Goal: Book appointment/travel/reservation

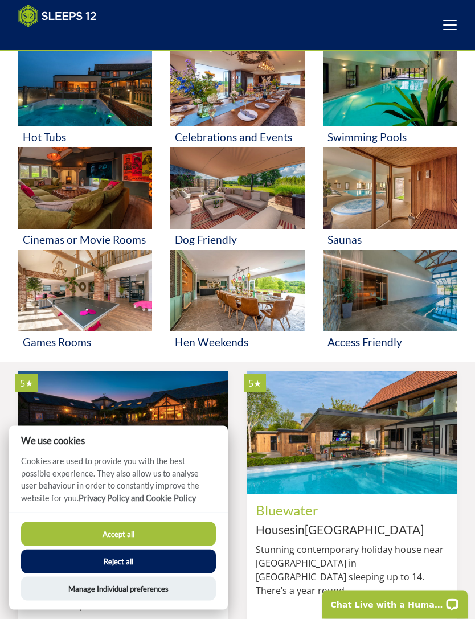
scroll to position [403, 0]
click at [94, 293] on img at bounding box center [85, 290] width 134 height 81
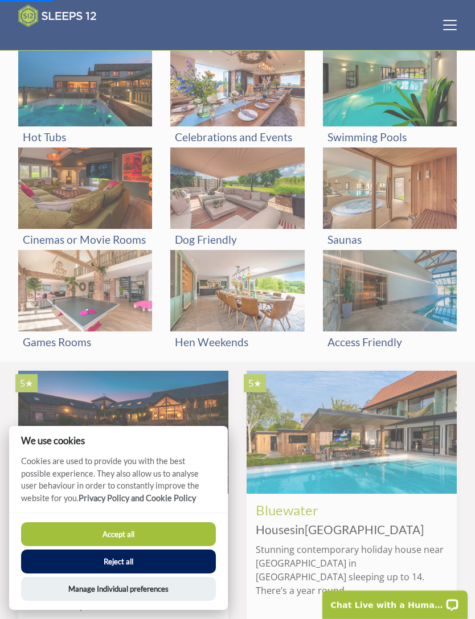
click at [136, 573] on button "Reject all" at bounding box center [118, 561] width 195 height 24
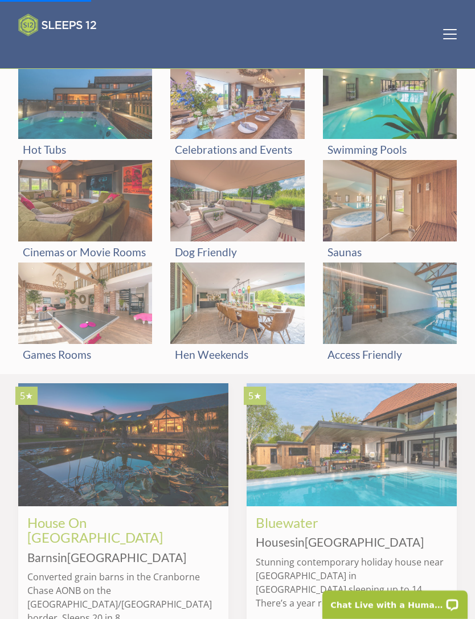
scroll to position [439, 0]
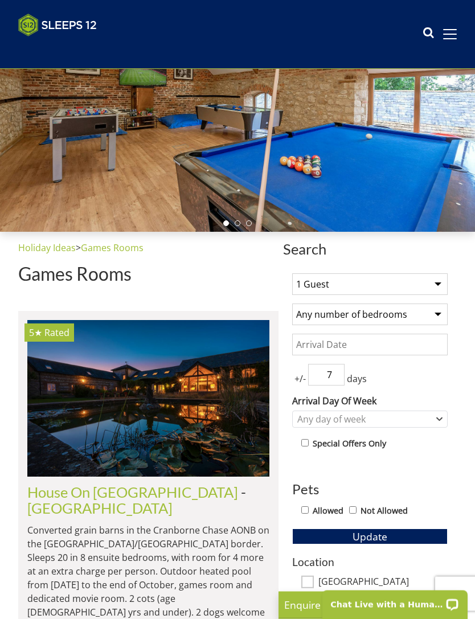
click at [423, 285] on select "1 Guest 2 Guests 3 Guests 4 Guests 5 Guests 6 Guests 7 Guests 8 Guests 9 Guests…" at bounding box center [369, 285] width 155 height 22
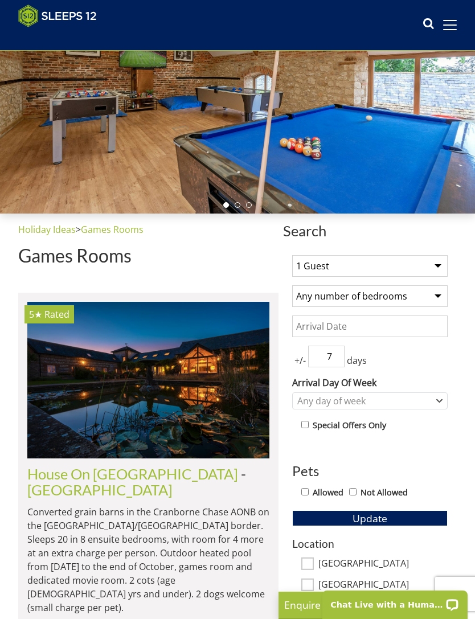
select select "8"
click at [376, 298] on select "Any number of bedrooms 1 Bedroom 2 Bedrooms 3 Bedrooms 4 Bedrooms 5 Bedrooms 6 …" at bounding box center [369, 296] width 155 height 22
select select "4"
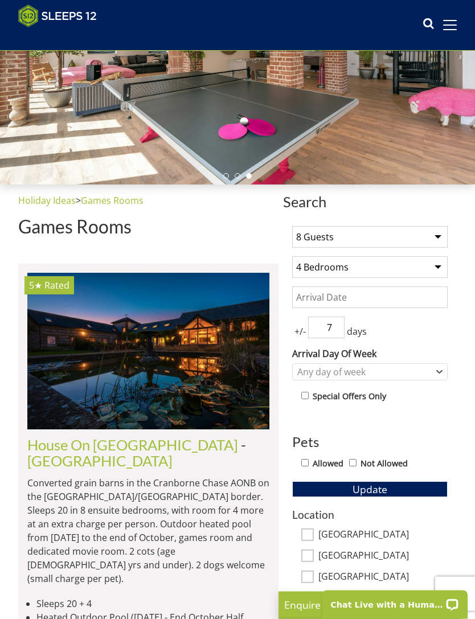
scroll to position [171, 0]
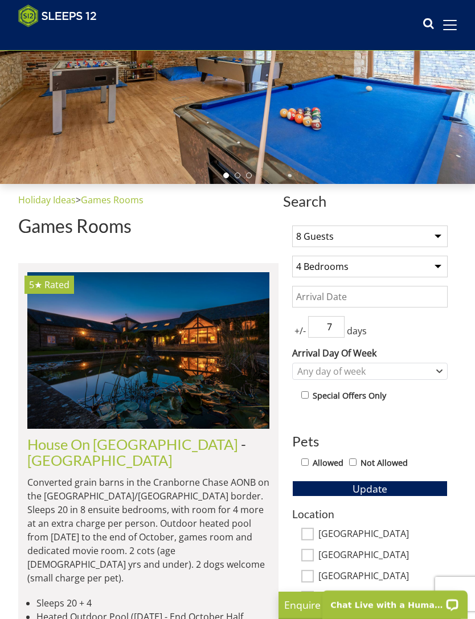
click at [404, 297] on input "Date" at bounding box center [369, 297] width 155 height 22
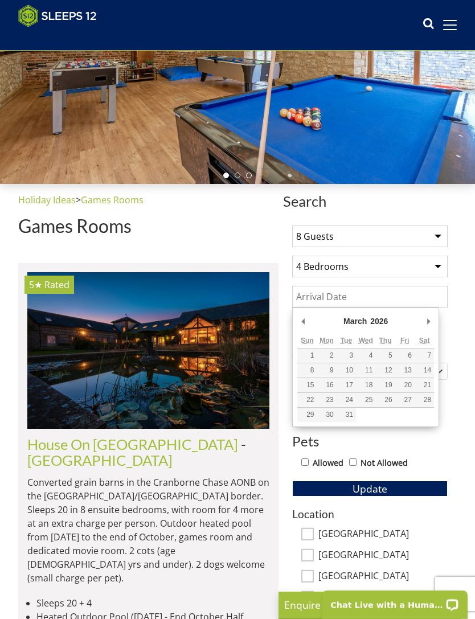
type input "30/03/2026"
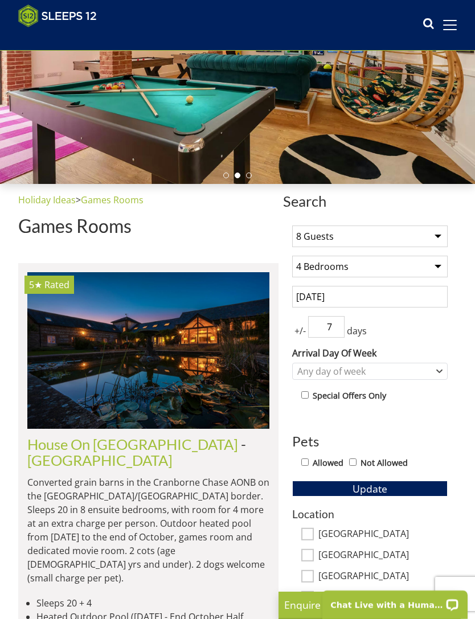
click at [368, 486] on span "Update" at bounding box center [369, 489] width 35 height 14
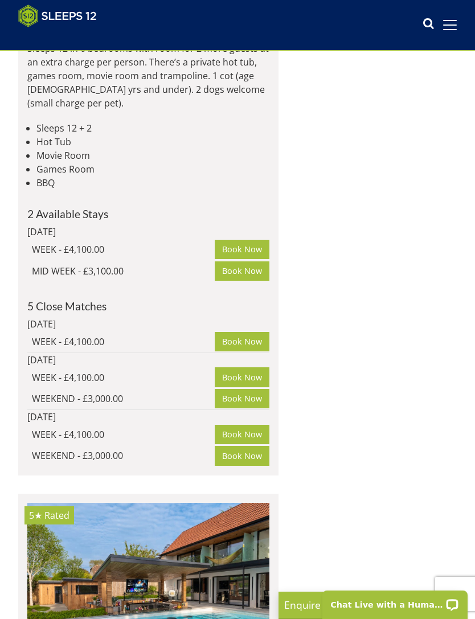
scroll to position [2537, 0]
